Goal: Check status: Check status

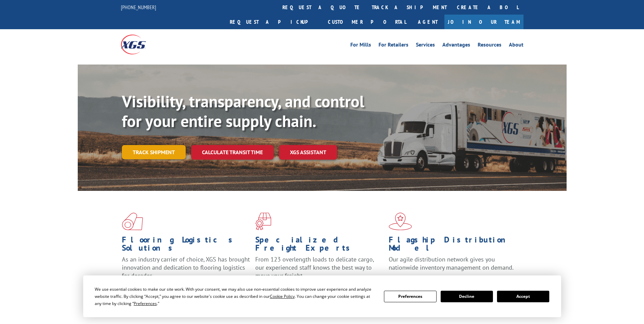
click at [154, 145] on link "Track shipment" at bounding box center [154, 152] width 64 height 14
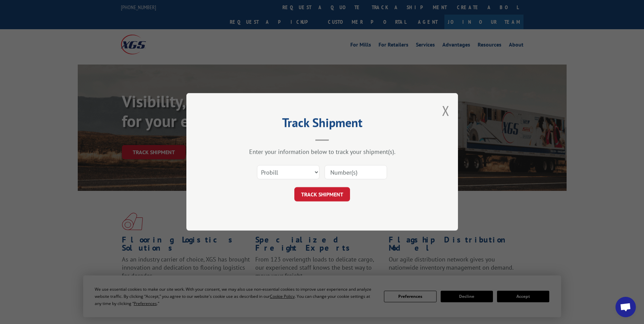
click at [337, 172] on input at bounding box center [355, 172] width 62 height 14
paste input "17355106"
type input "17355106"
click at [322, 193] on button "TRACK SHIPMENT" at bounding box center [322, 194] width 56 height 14
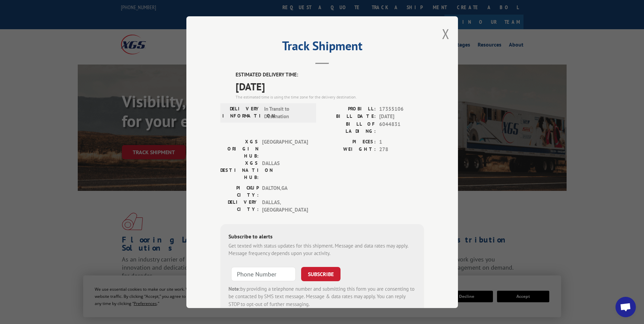
drag, startPoint x: 299, startPoint y: 88, endPoint x: 227, endPoint y: 77, distance: 72.8
click at [227, 77] on div "ESTIMATED DELIVERY TIME: [DATE] The estimated time is using the time zone for t…" at bounding box center [322, 193] width 204 height 245
drag, startPoint x: 227, startPoint y: 77, endPoint x: 250, endPoint y: 81, distance: 23.2
copy div "ESTIMATED DELIVERY TIME: [DATE]"
click at [236, 266] on input "+1 (___) ___-____" at bounding box center [263, 273] width 64 height 14
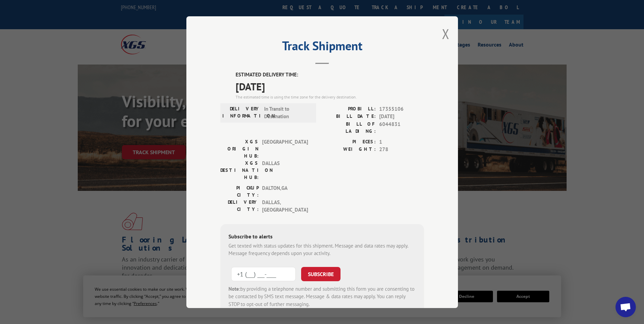
type input "[PHONE_NUMBER]"
click at [324, 266] on button "SUBSCRIBE" at bounding box center [320, 273] width 39 height 14
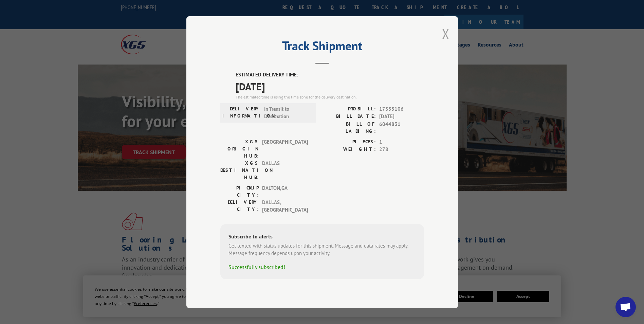
click at [447, 43] on button "Close modal" at bounding box center [445, 34] width 7 height 18
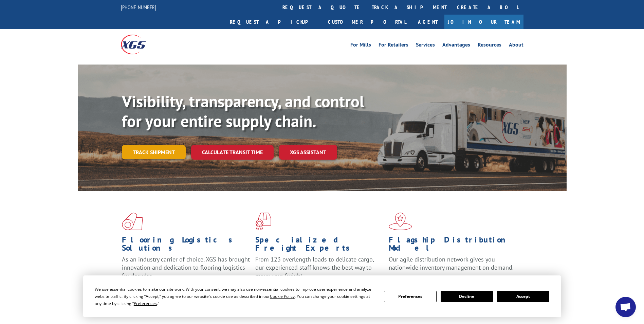
click at [160, 145] on link "Track shipment" at bounding box center [154, 152] width 64 height 14
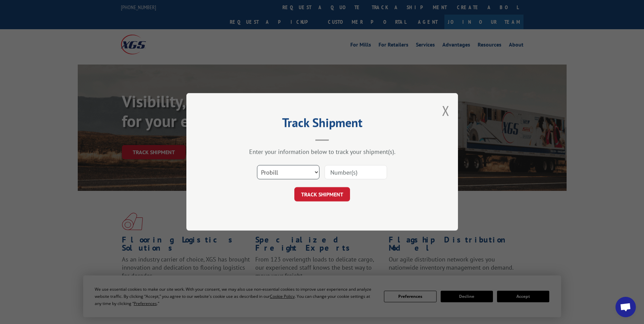
click at [312, 171] on select "Select category... Probill BOL PO" at bounding box center [288, 172] width 62 height 14
select select "po"
click at [257, 165] on select "Select category... Probill BOL PO" at bounding box center [288, 172] width 62 height 14
click at [345, 174] on input at bounding box center [355, 172] width 62 height 14
paste input "CG503971"
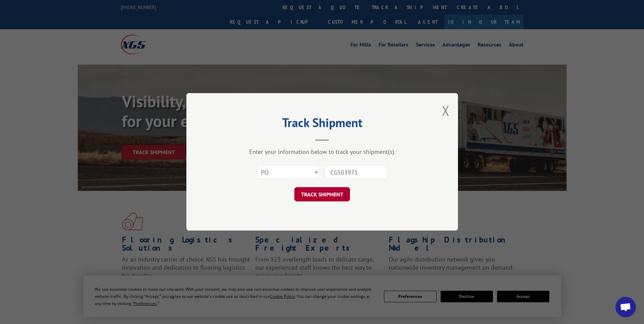
type input "CG503971"
click at [319, 196] on button "TRACK SHIPMENT" at bounding box center [322, 194] width 56 height 14
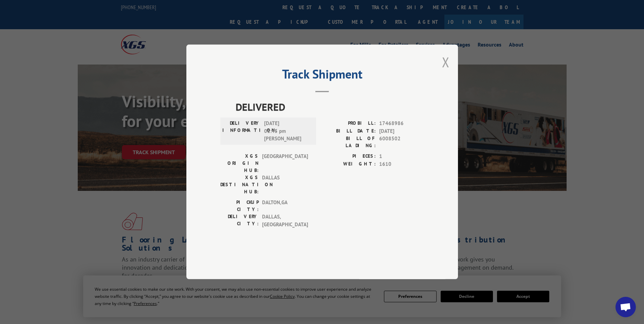
click at [445, 71] on button "Close modal" at bounding box center [445, 62] width 7 height 18
